Goal: Task Accomplishment & Management: Use online tool/utility

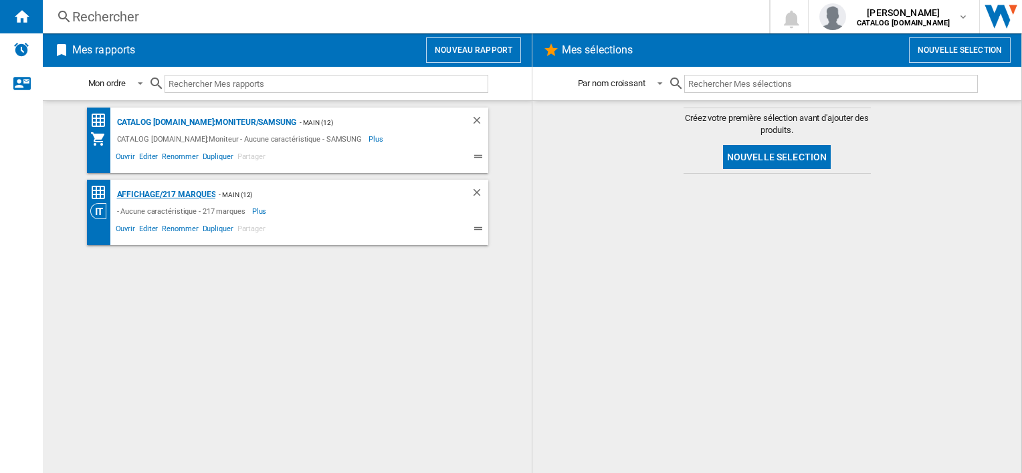
click at [185, 198] on div "Affichage/217 marques" at bounding box center [165, 195] width 102 height 17
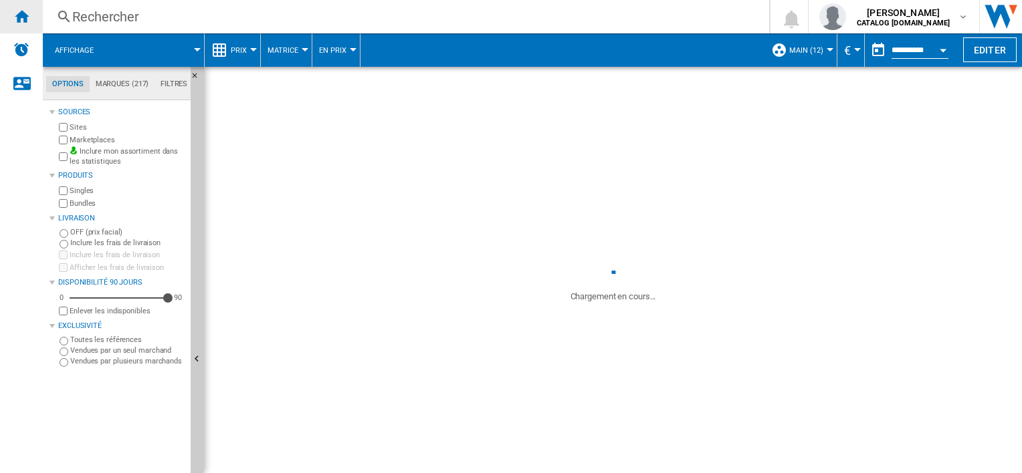
click at [24, 25] on div "Accueil" at bounding box center [21, 16] width 43 height 33
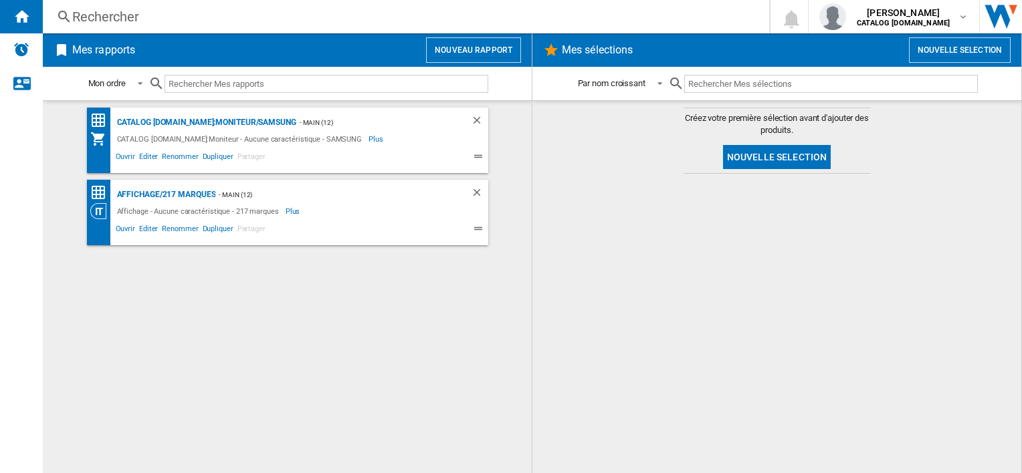
click at [476, 53] on button "Nouveau rapport" at bounding box center [473, 49] width 95 height 25
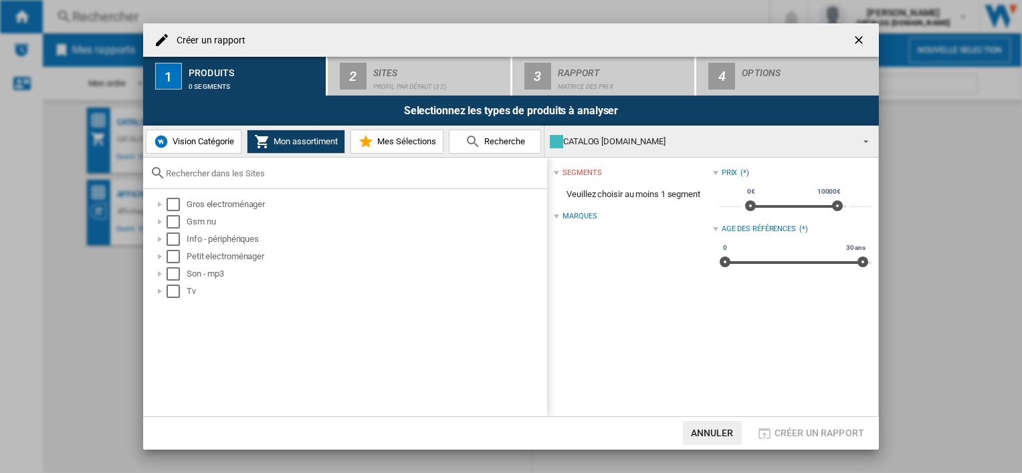
click at [201, 139] on span "Vision Catégorie" at bounding box center [201, 141] width 65 height 10
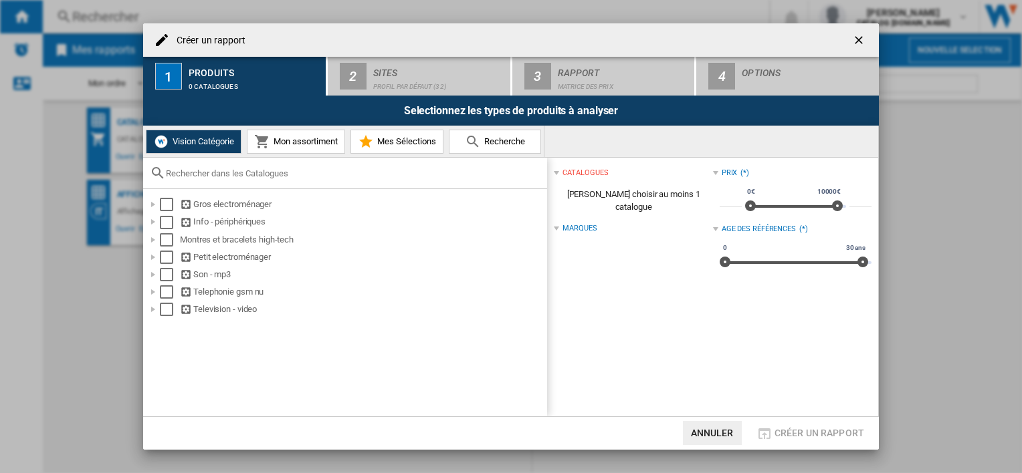
click at [340, 169] on input "text" at bounding box center [353, 174] width 374 height 10
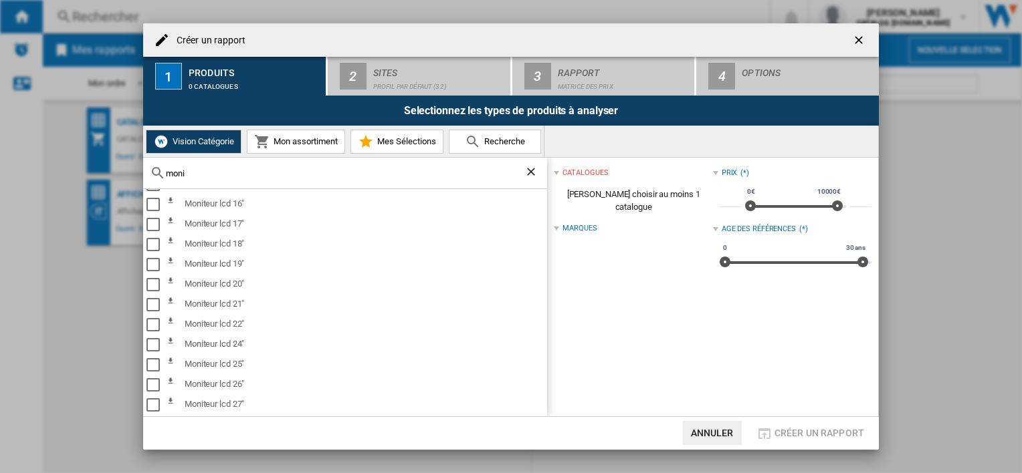
scroll to position [201, 0]
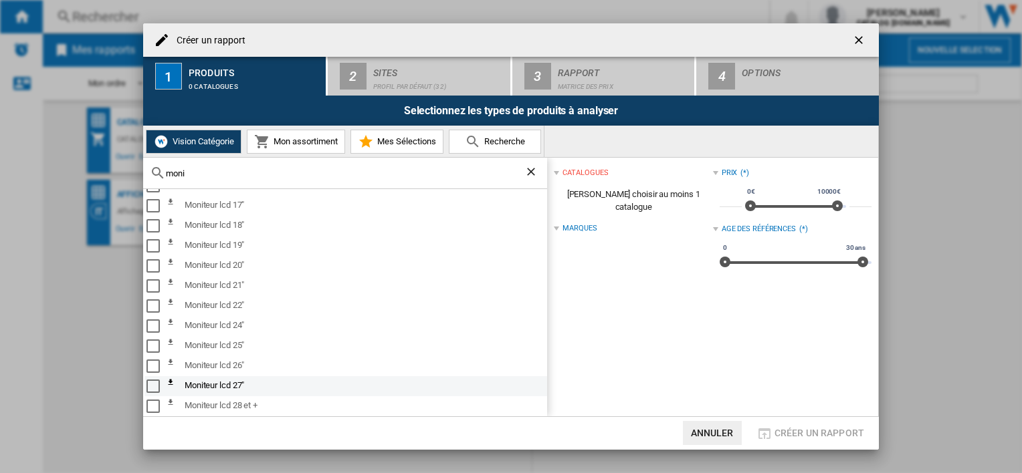
type input "moni"
click at [152, 383] on div "Select" at bounding box center [152, 386] width 13 height 13
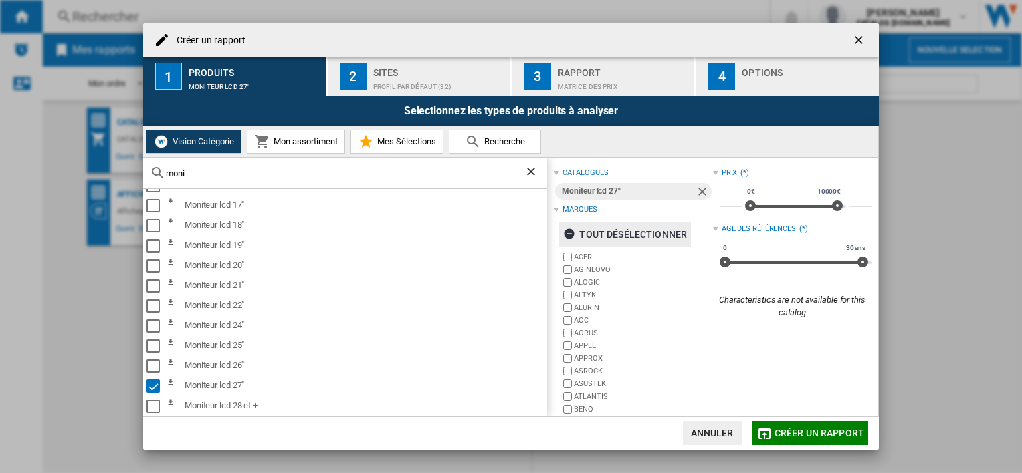
click at [572, 230] on ng-md-icon "button" at bounding box center [571, 236] width 16 height 16
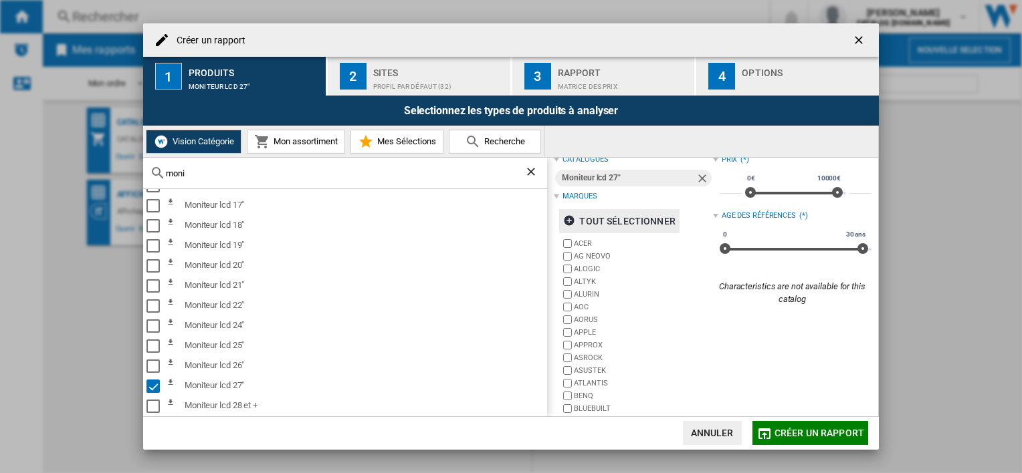
scroll to position [53, 0]
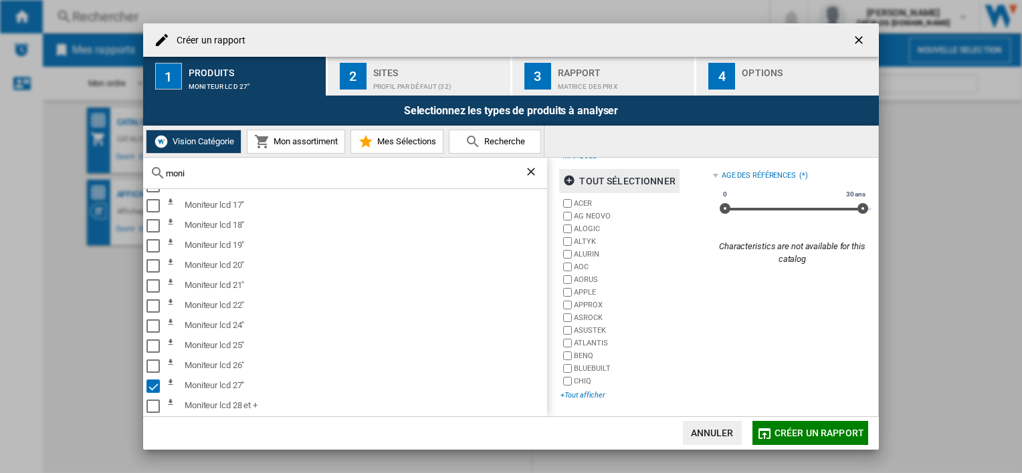
click at [568, 396] on div "+Tout afficher" at bounding box center [636, 396] width 152 height 10
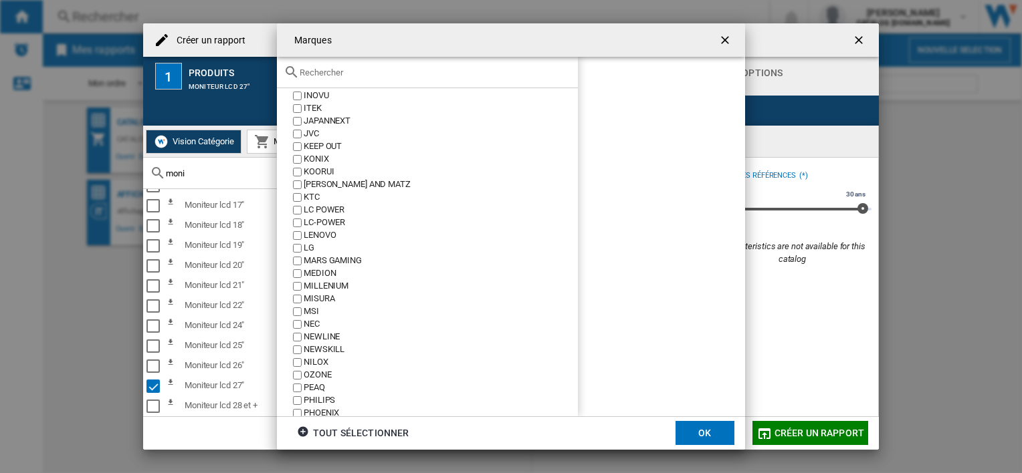
scroll to position [602, 0]
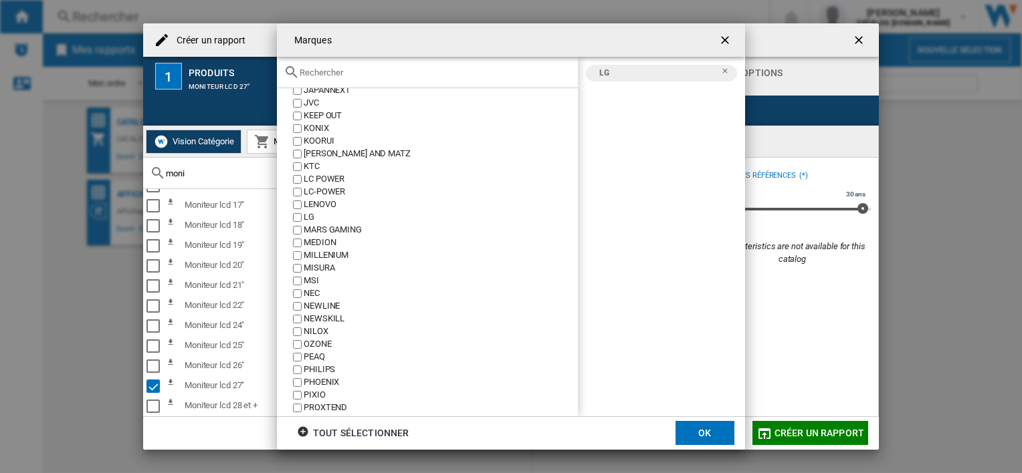
drag, startPoint x: 704, startPoint y: 429, endPoint x: 702, endPoint y: 422, distance: 7.6
click at [704, 429] on button "OK" at bounding box center [704, 433] width 59 height 24
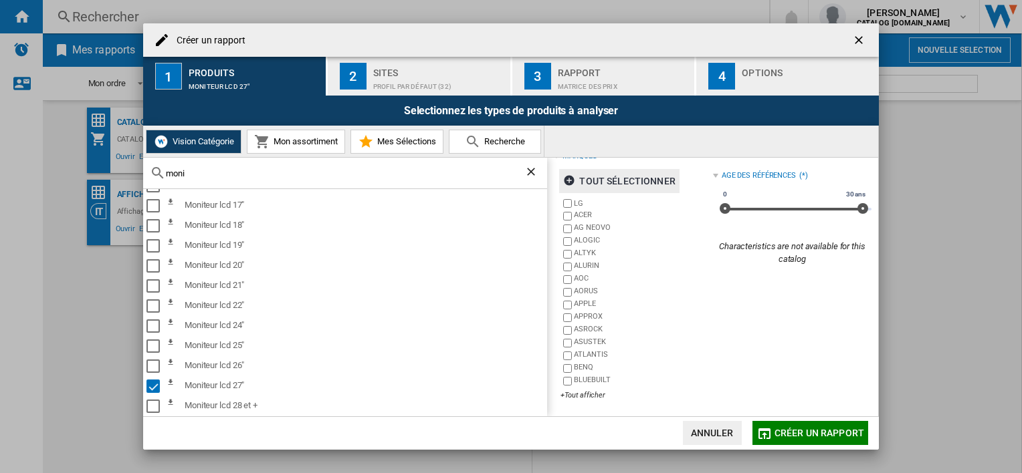
scroll to position [53, 0]
click at [829, 434] on span "Créer un rapport" at bounding box center [819, 433] width 90 height 11
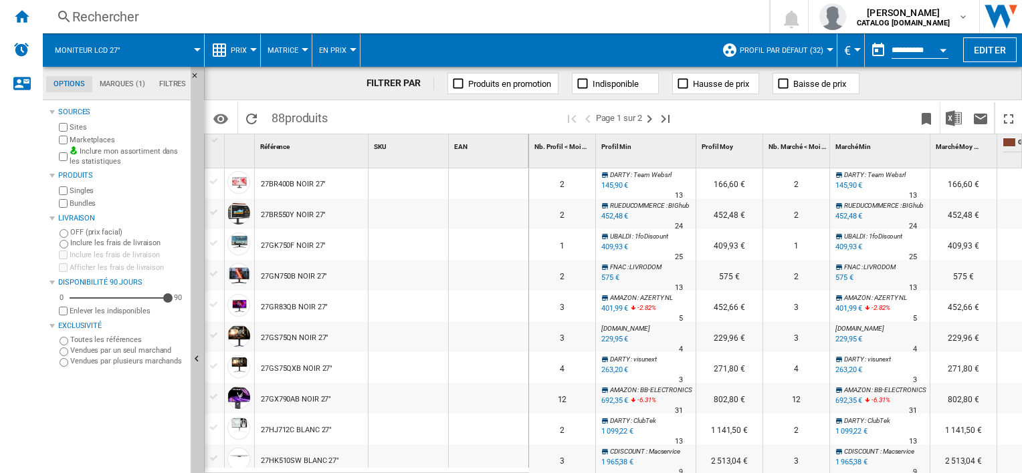
scroll to position [669, 0]
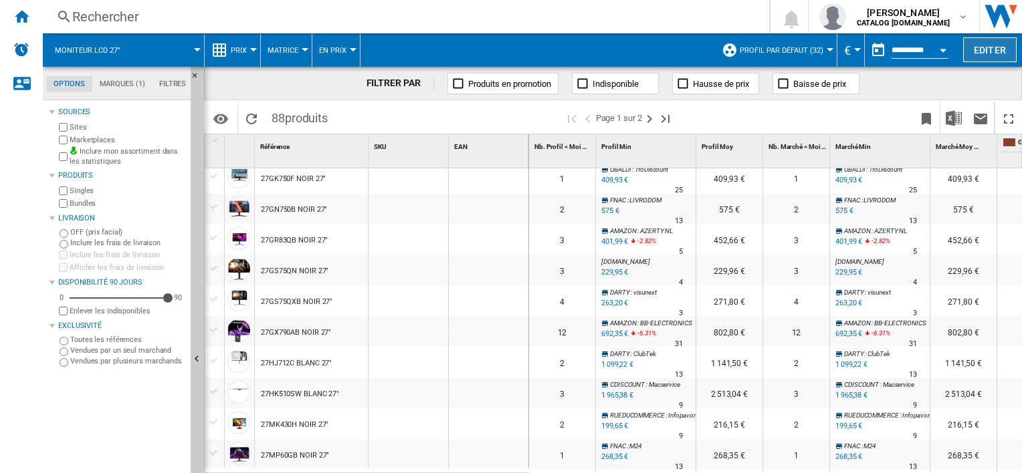
click at [1010, 47] on button "Editer" at bounding box center [989, 49] width 53 height 25
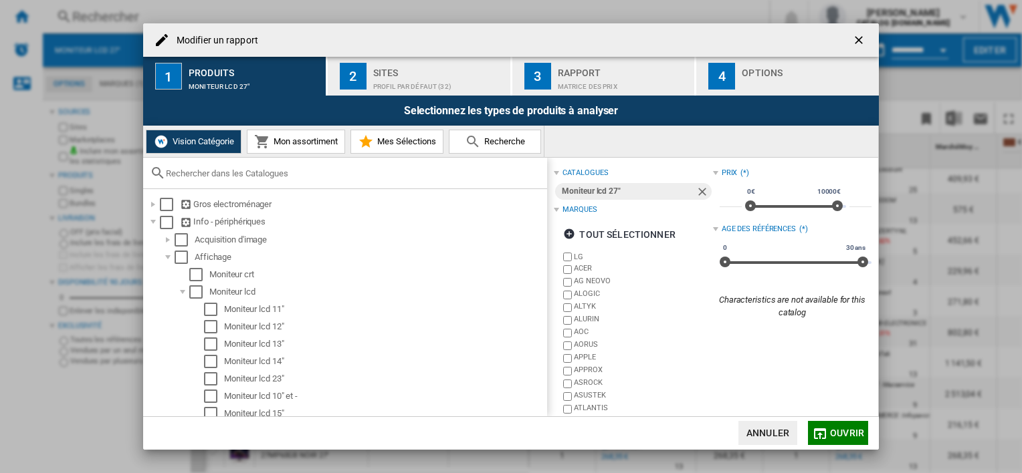
click at [762, 429] on button "Annuler" at bounding box center [767, 433] width 59 height 24
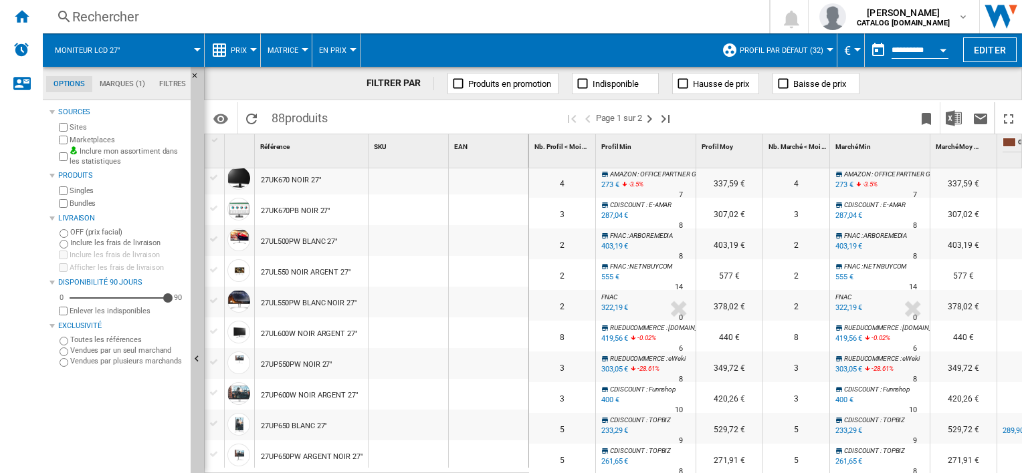
scroll to position [1118, 0]
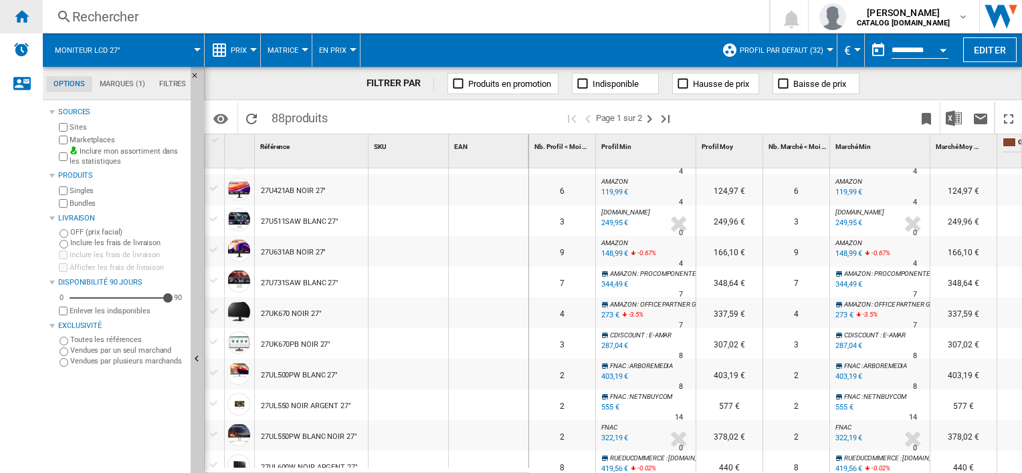
click at [9, 17] on div "Accueil" at bounding box center [21, 16] width 43 height 33
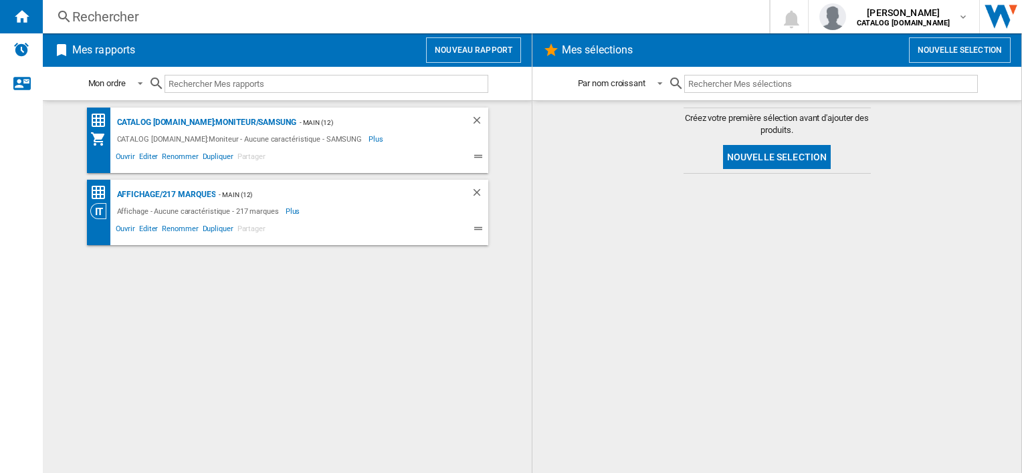
click at [473, 48] on button "Nouveau rapport" at bounding box center [473, 49] width 95 height 25
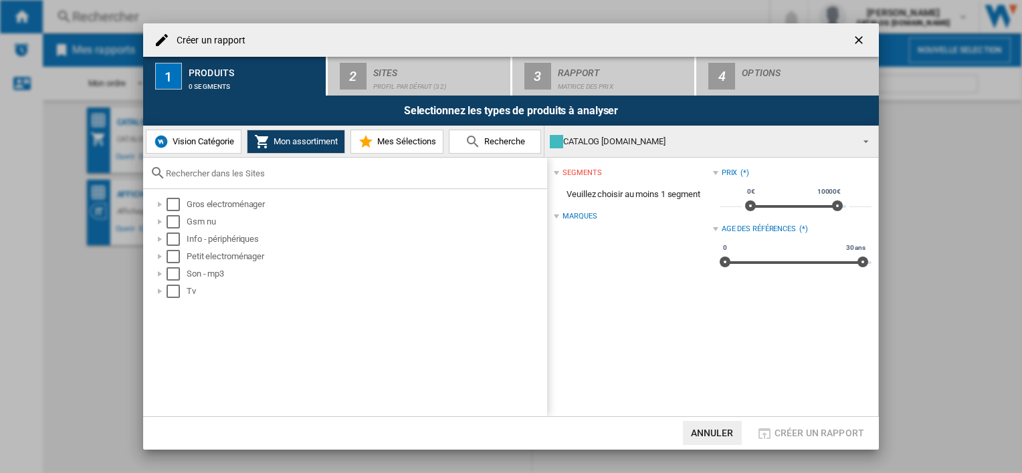
click at [208, 147] on button "Vision Catégorie" at bounding box center [194, 142] width 96 height 24
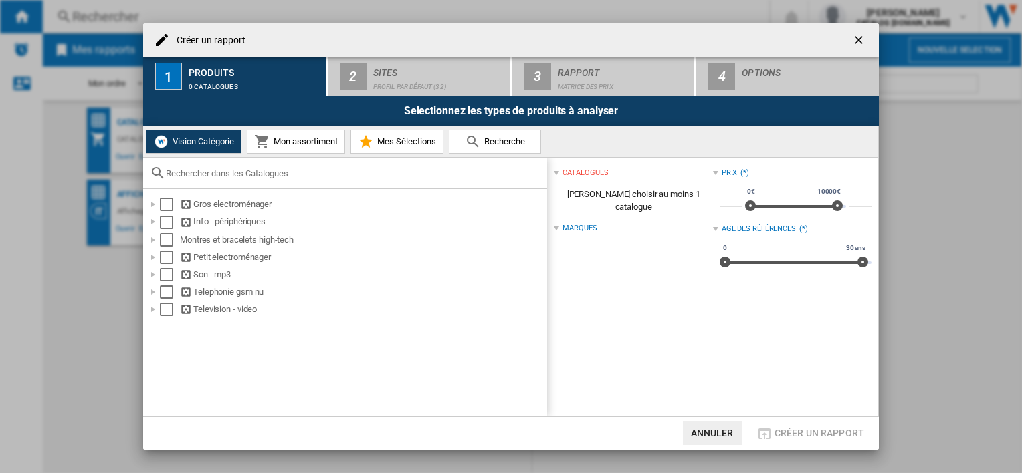
click at [574, 223] on div "Marques" at bounding box center [579, 228] width 34 height 11
click at [559, 226] on div at bounding box center [556, 228] width 5 height 5
click at [234, 182] on div at bounding box center [345, 173] width 404 height 31
click at [237, 169] on input "text" at bounding box center [353, 174] width 374 height 10
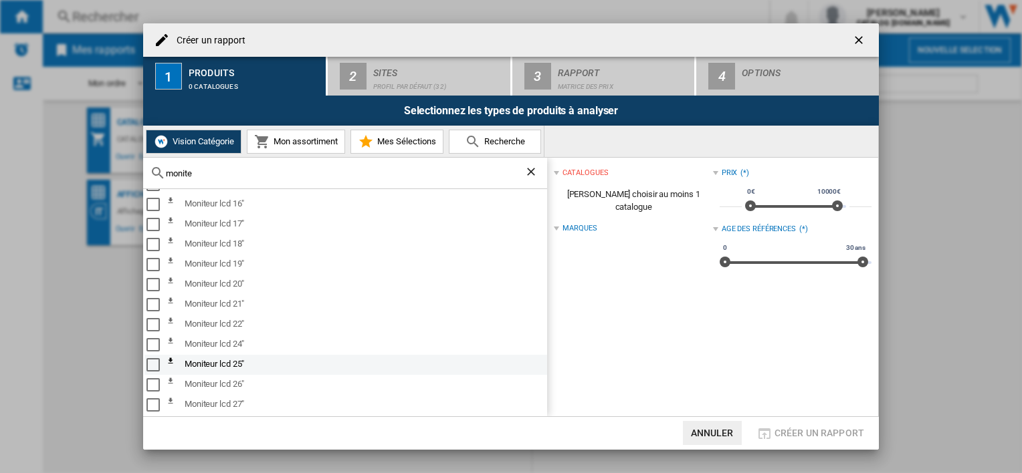
scroll to position [201, 0]
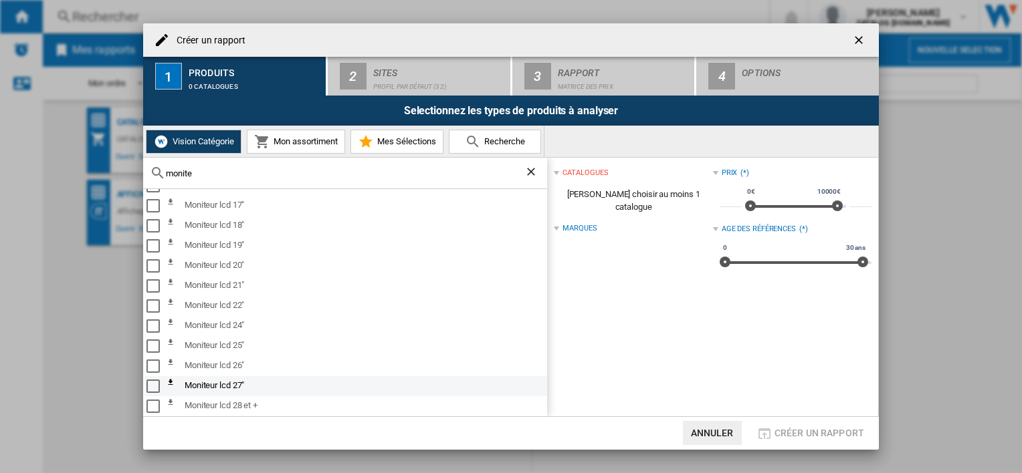
type input "monite"
click at [153, 384] on div "Select" at bounding box center [152, 386] width 13 height 13
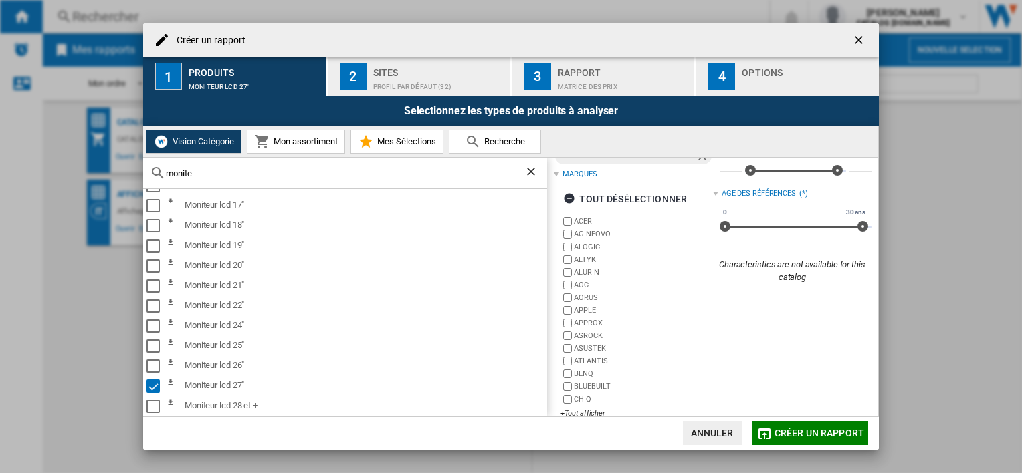
scroll to position [53, 0]
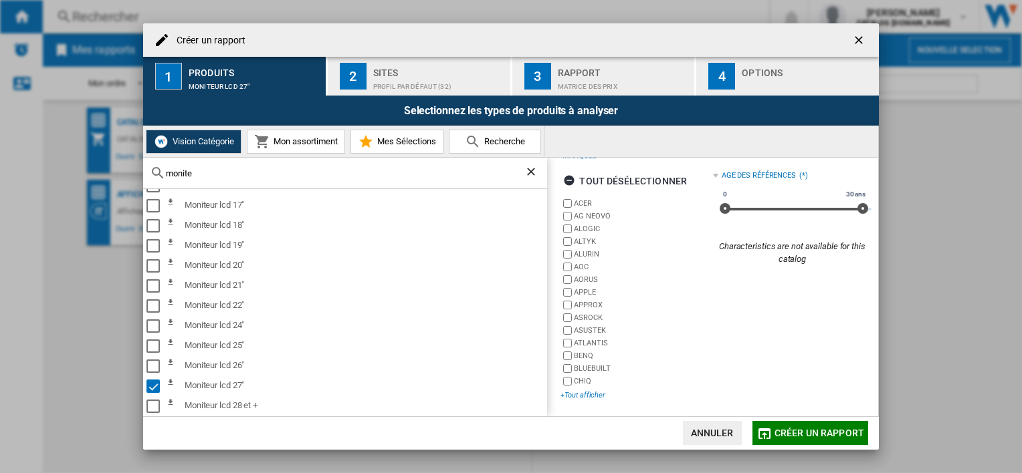
click at [579, 394] on div "+Tout afficher" at bounding box center [636, 396] width 152 height 10
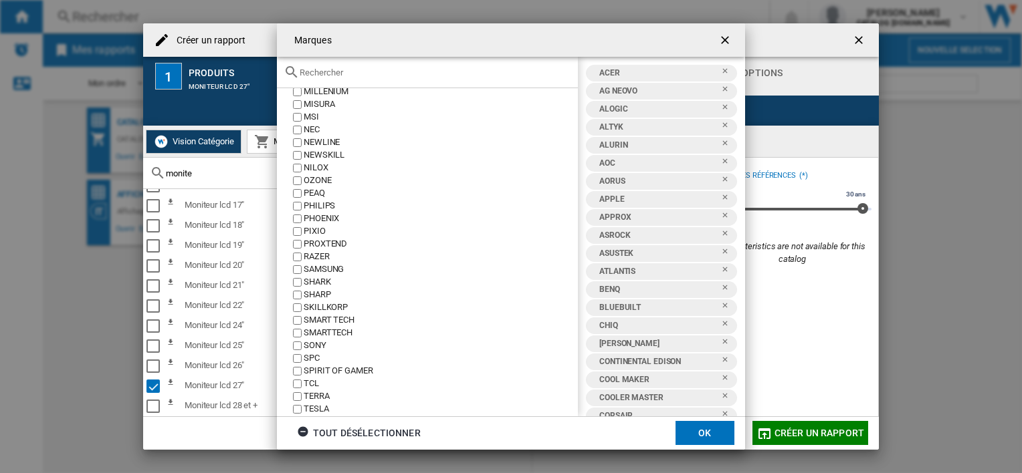
scroll to position [797, 0]
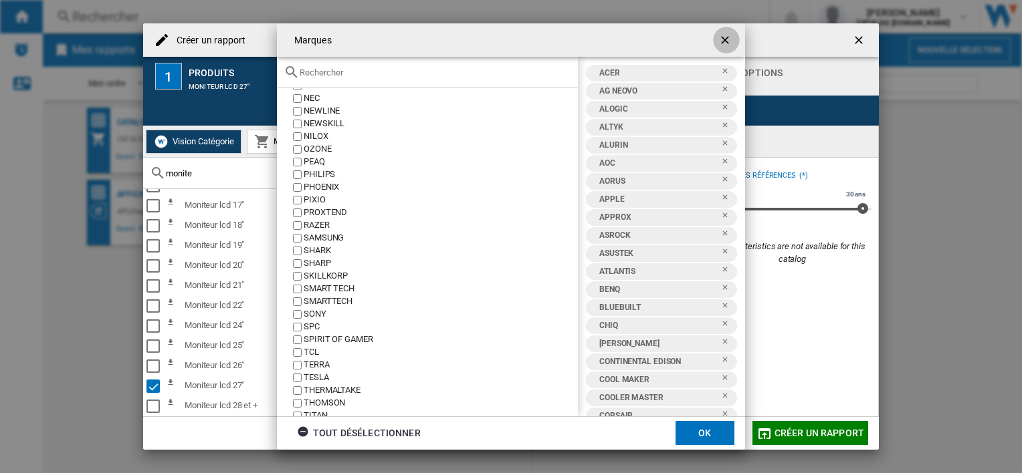
click at [724, 45] on ng-md-icon "getI18NText('BUTTONS.CLOSE_DIALOG')" at bounding box center [726, 41] width 16 height 16
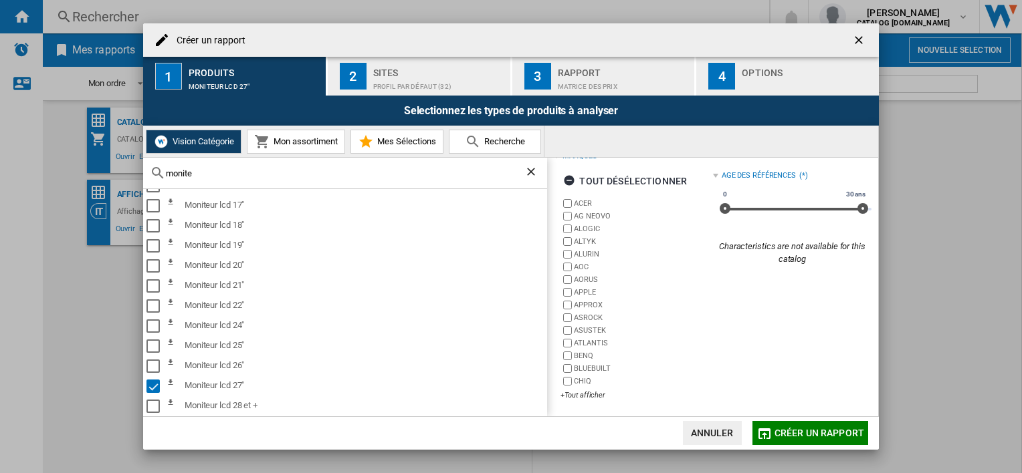
click at [861, 35] on ng-md-icon "getI18NText('BUTTONS.CLOSE_DIALOG')" at bounding box center [860, 41] width 16 height 16
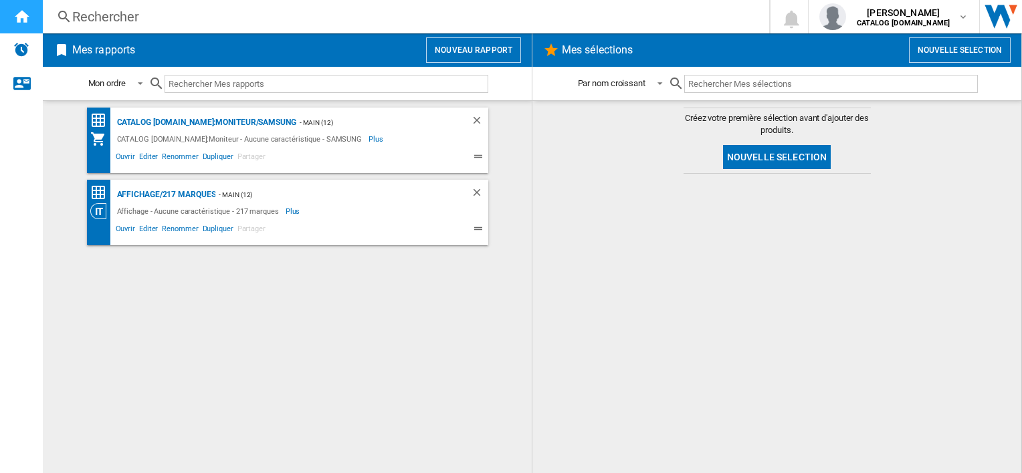
click at [16, 21] on ng-md-icon "Accueil" at bounding box center [21, 16] width 16 height 16
click at [338, 161] on span at bounding box center [352, 158] width 171 height 16
click at [189, 193] on div "Affichage/217 marques" at bounding box center [165, 195] width 102 height 17
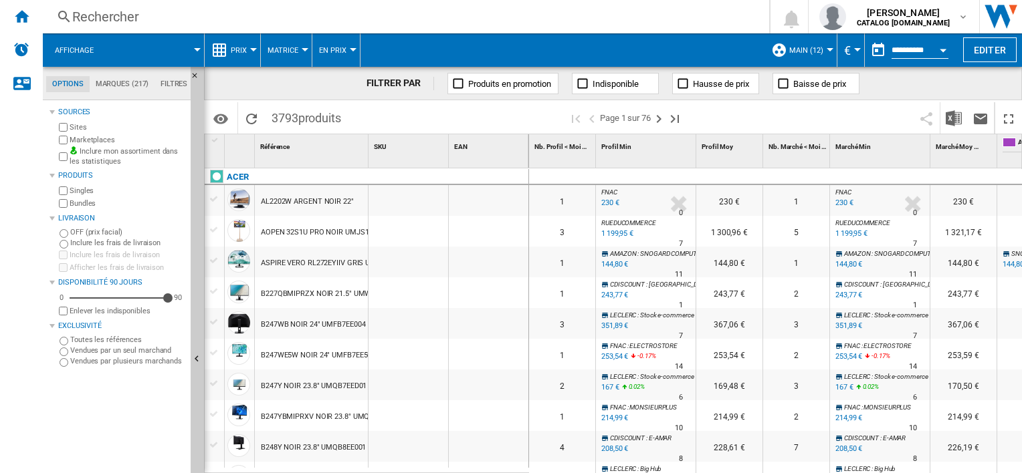
scroll to position [134, 0]
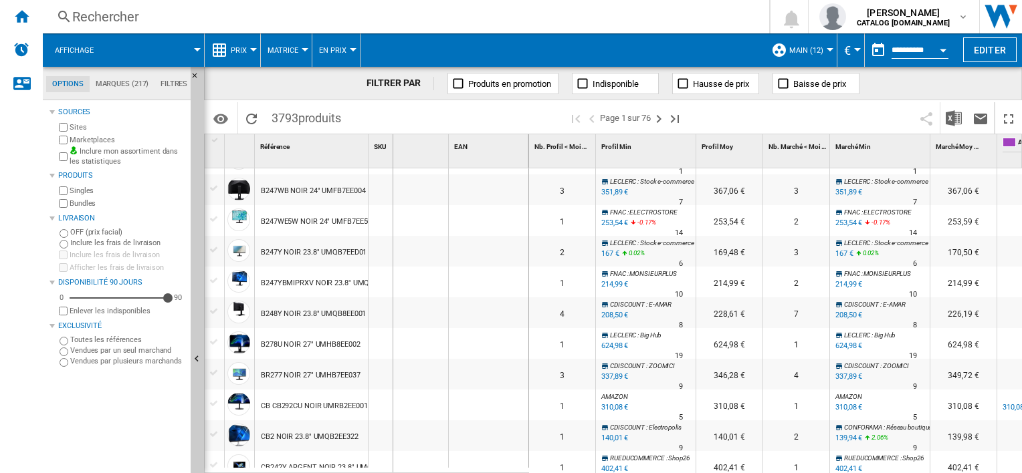
drag, startPoint x: 369, startPoint y: 150, endPoint x: 524, endPoint y: 154, distance: 155.2
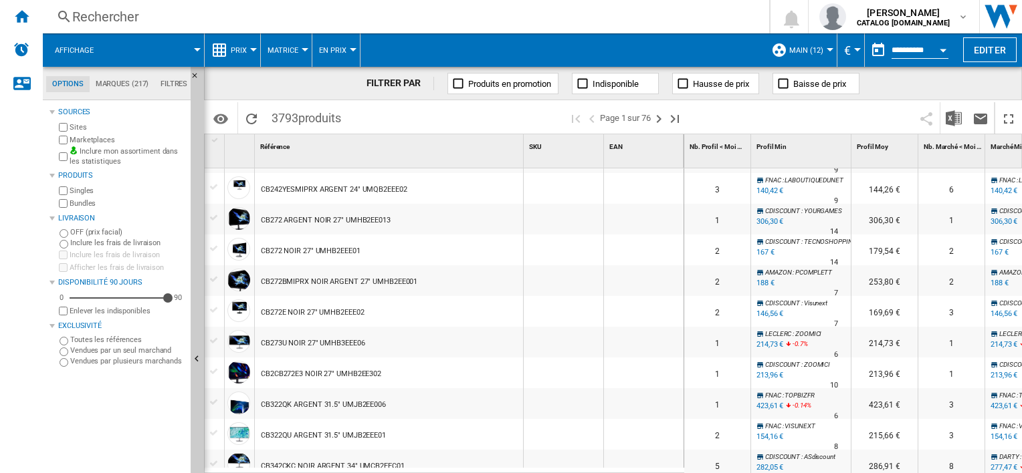
scroll to position [602, 0]
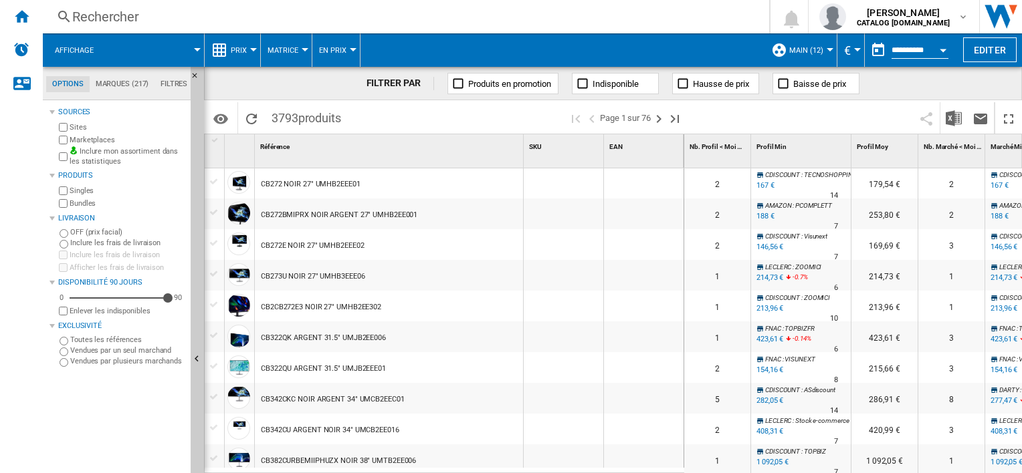
click at [685, 147] on div "Nb. Profil < Moi 1" at bounding box center [717, 150] width 67 height 33
click at [681, 150] on div at bounding box center [681, 150] width 3 height 33
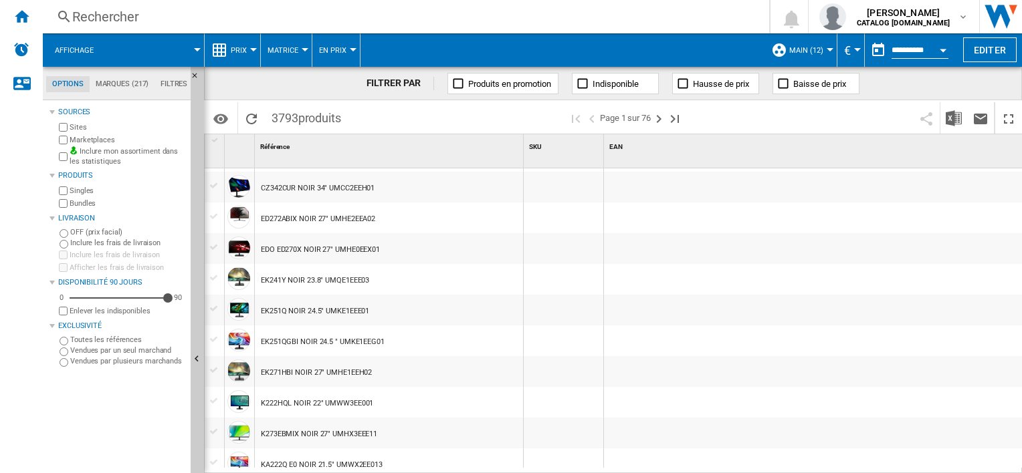
scroll to position [1003, 0]
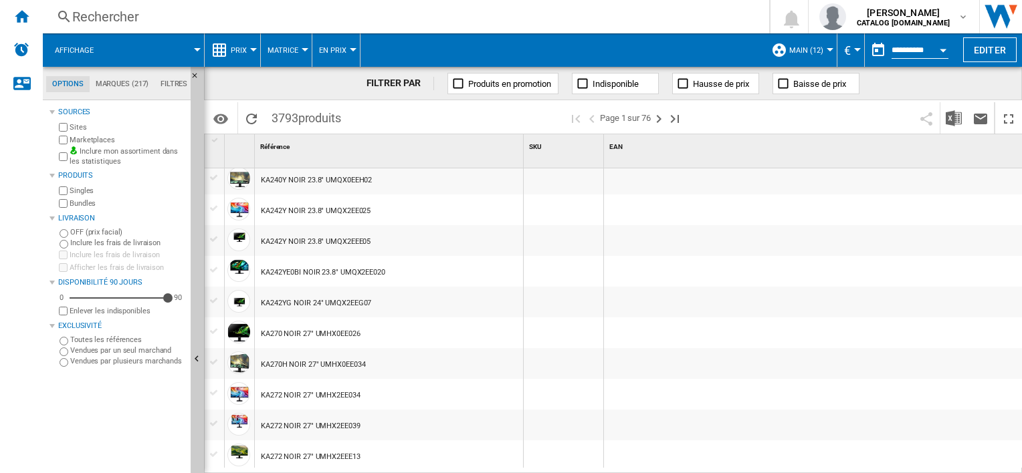
click at [605, 155] on div at bounding box center [605, 150] width 3 height 33
